Goal: Check status: Check status

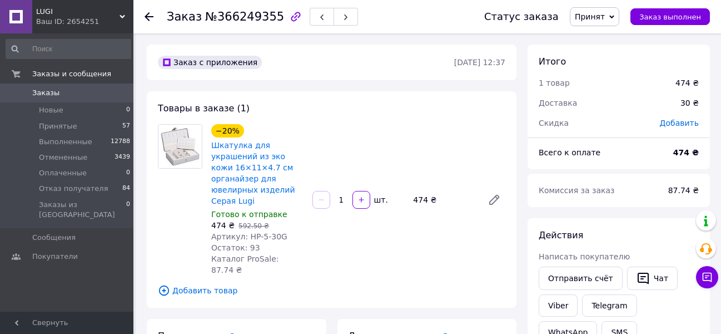
scroll to position [723, 0]
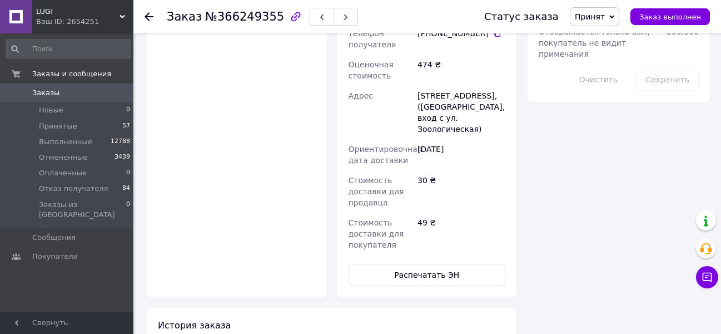
click at [120, 16] on icon at bounding box center [123, 17] width 6 height 6
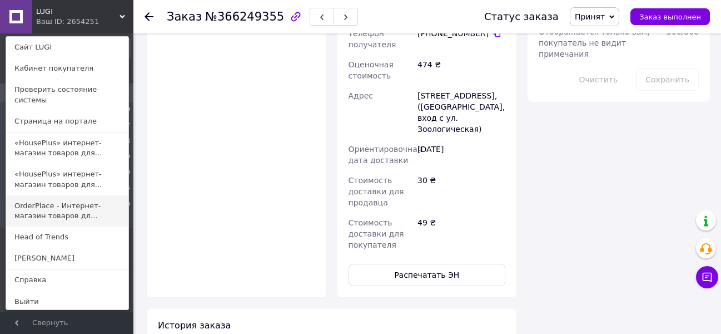
click at [66, 195] on link "OrderPlace - Интернет-магазин товаров дл..." at bounding box center [67, 210] width 122 height 31
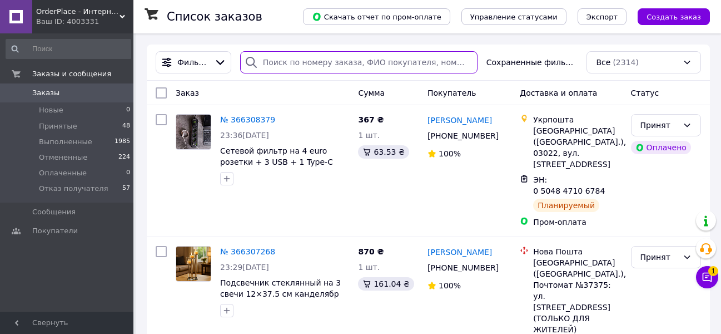
click at [282, 59] on input "search" at bounding box center [358, 62] width 237 height 22
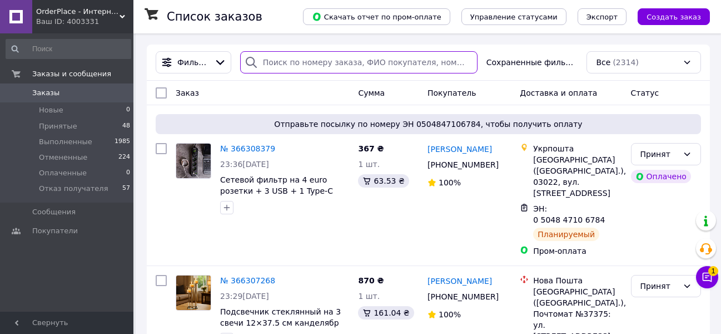
paste input "366307268"
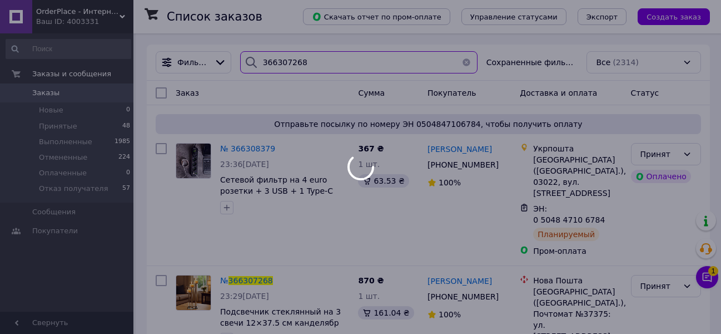
type input "366307268"
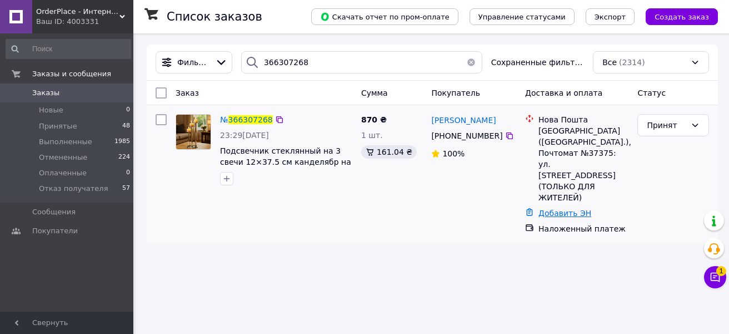
click at [560, 208] on link "Добавить ЭН" at bounding box center [565, 212] width 53 height 9
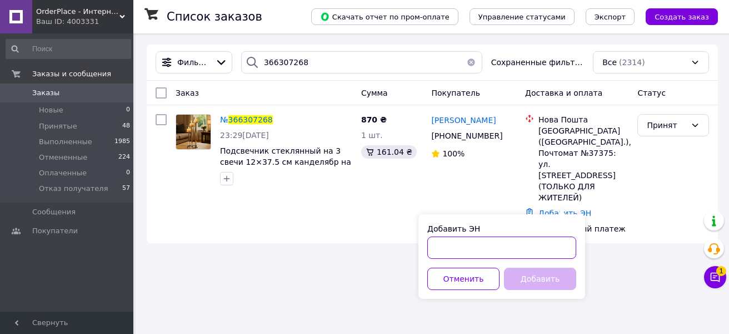
click at [490, 250] on input "Добавить ЭН" at bounding box center [502, 247] width 149 height 22
paste input "20451269232072"
type input "20451269232072"
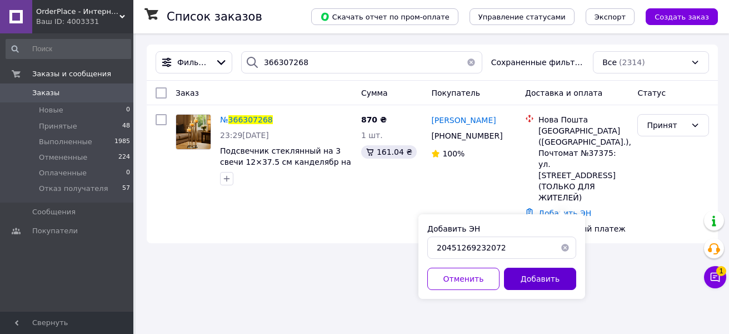
click at [533, 277] on button "Добавить" at bounding box center [540, 278] width 72 height 22
